Goal: Find specific page/section: Find specific page/section

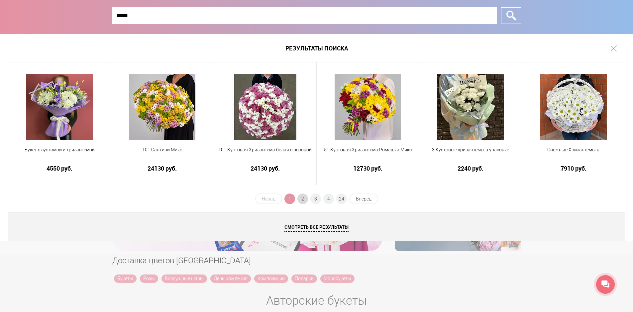
type input "*****"
click at [299, 200] on span "2" at bounding box center [302, 199] width 11 height 11
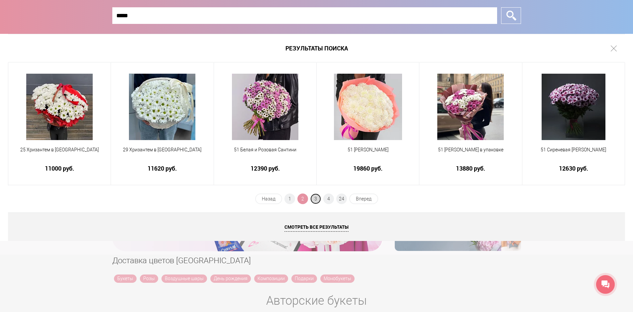
click at [314, 198] on span "3" at bounding box center [315, 199] width 11 height 11
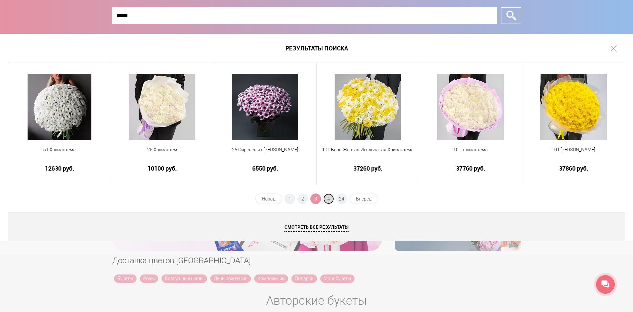
click at [328, 198] on span "4" at bounding box center [328, 199] width 11 height 11
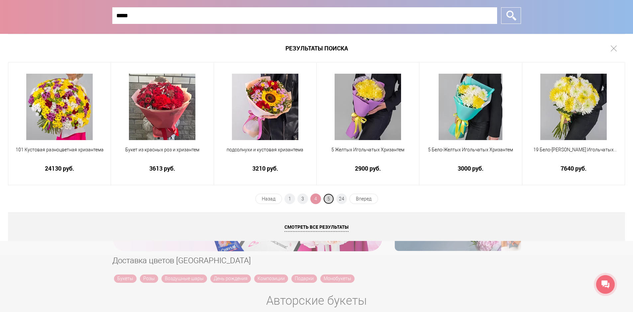
click at [331, 199] on span "5" at bounding box center [328, 199] width 11 height 11
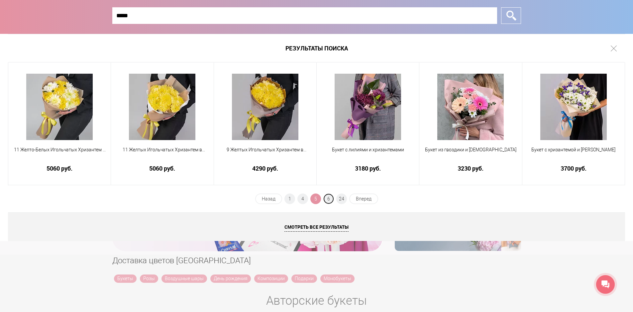
click at [331, 199] on span "6" at bounding box center [328, 199] width 11 height 11
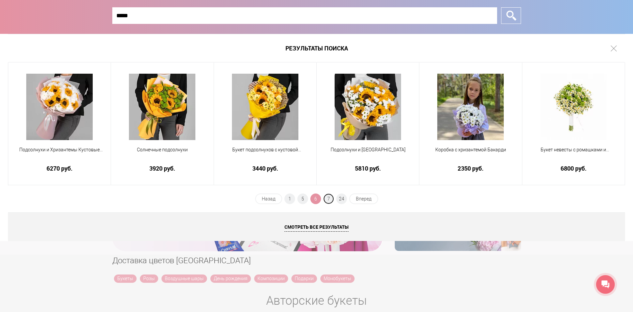
click at [331, 199] on span "7" at bounding box center [328, 199] width 11 height 11
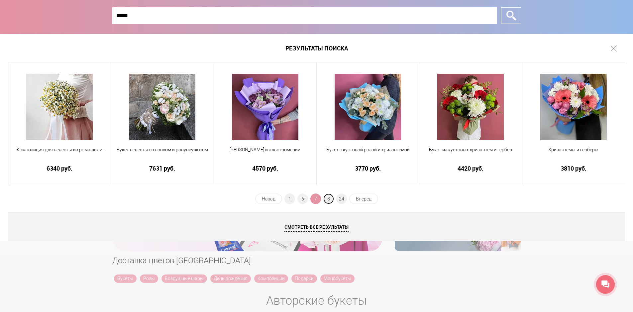
click at [331, 199] on span "8" at bounding box center [328, 199] width 11 height 11
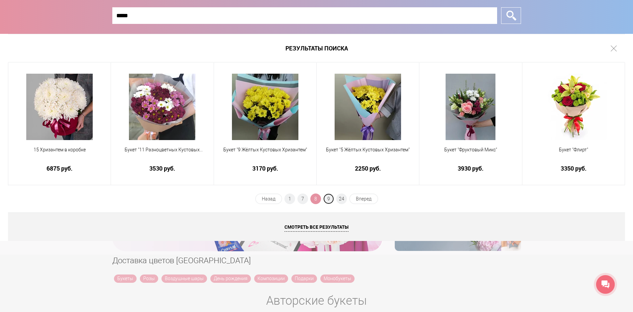
click at [331, 199] on span "9" at bounding box center [328, 199] width 11 height 11
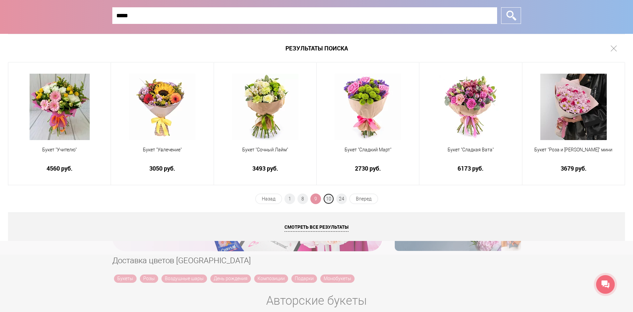
click at [331, 199] on span "10" at bounding box center [328, 199] width 11 height 11
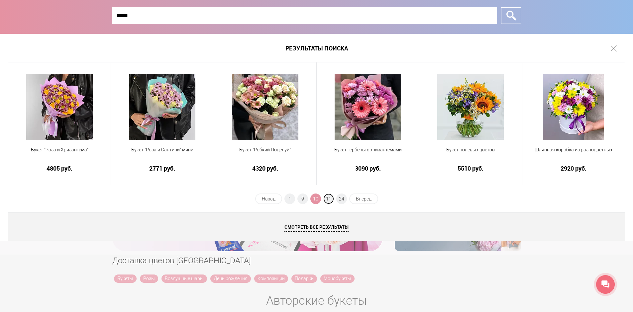
click at [331, 199] on span "11" at bounding box center [328, 199] width 11 height 11
